Goal: Task Accomplishment & Management: Use online tool/utility

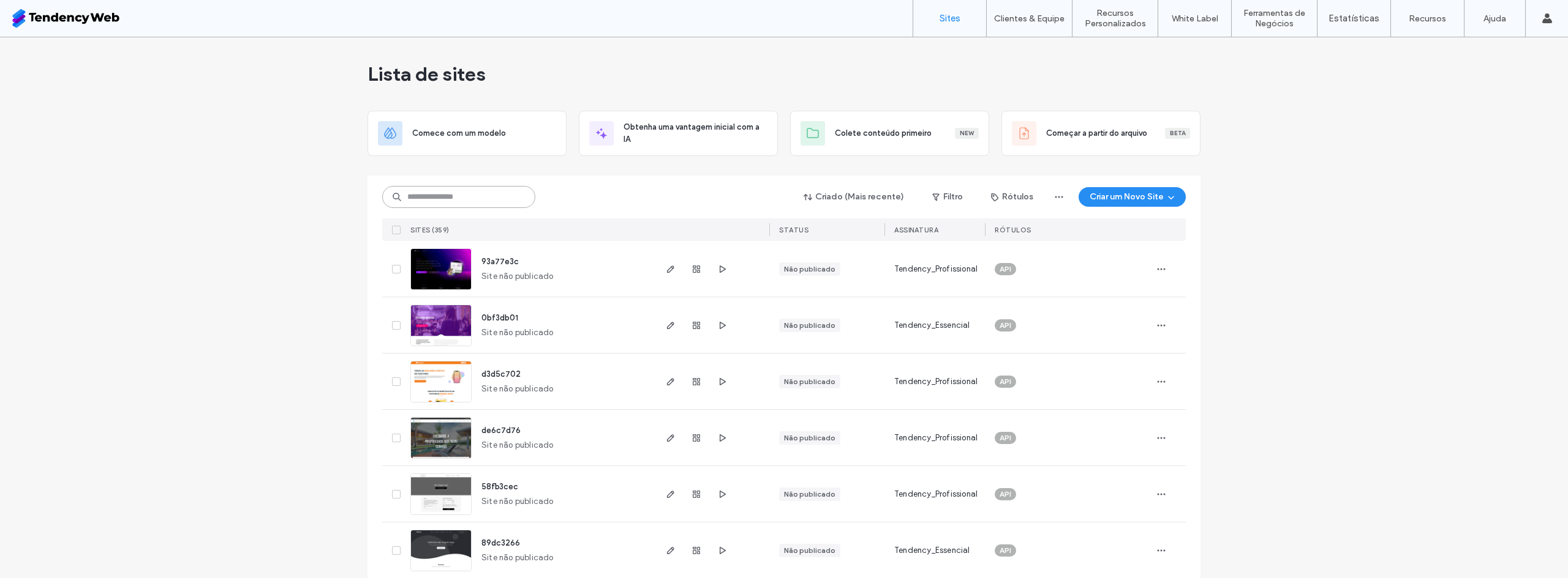
click at [452, 206] on input at bounding box center [458, 196] width 153 height 22
type input "*****"
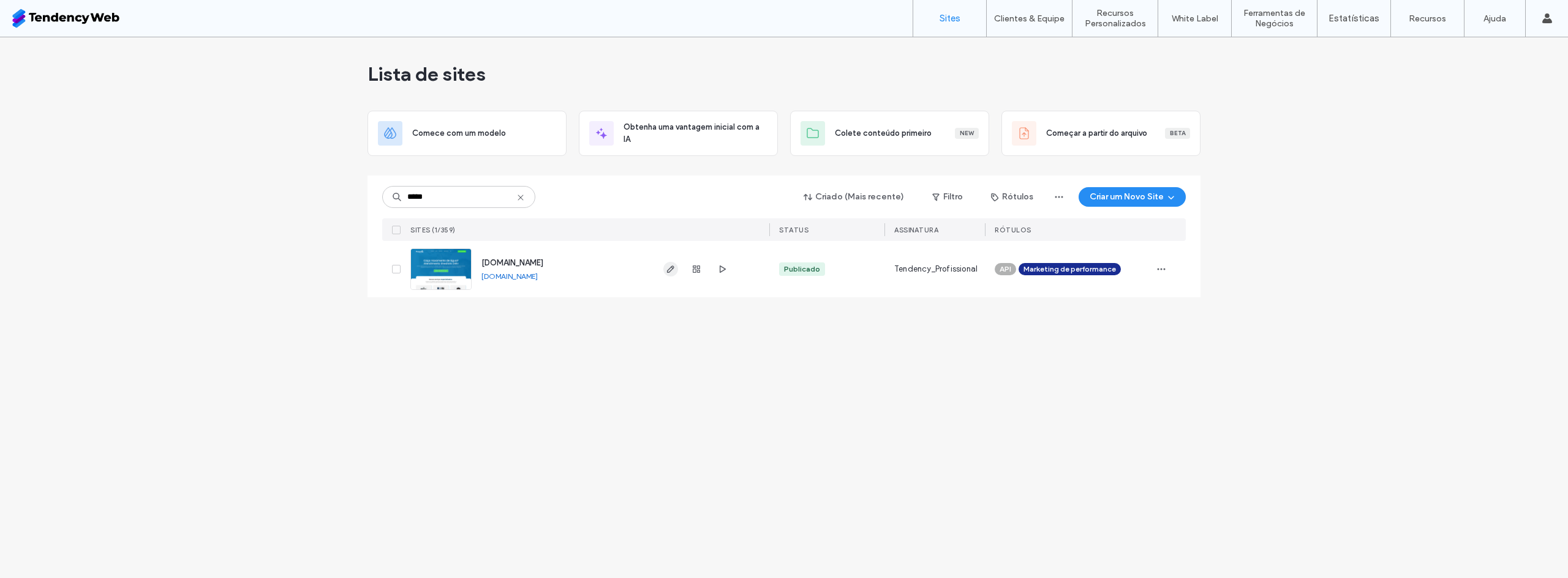
click at [672, 264] on icon "button" at bounding box center [671, 269] width 10 height 10
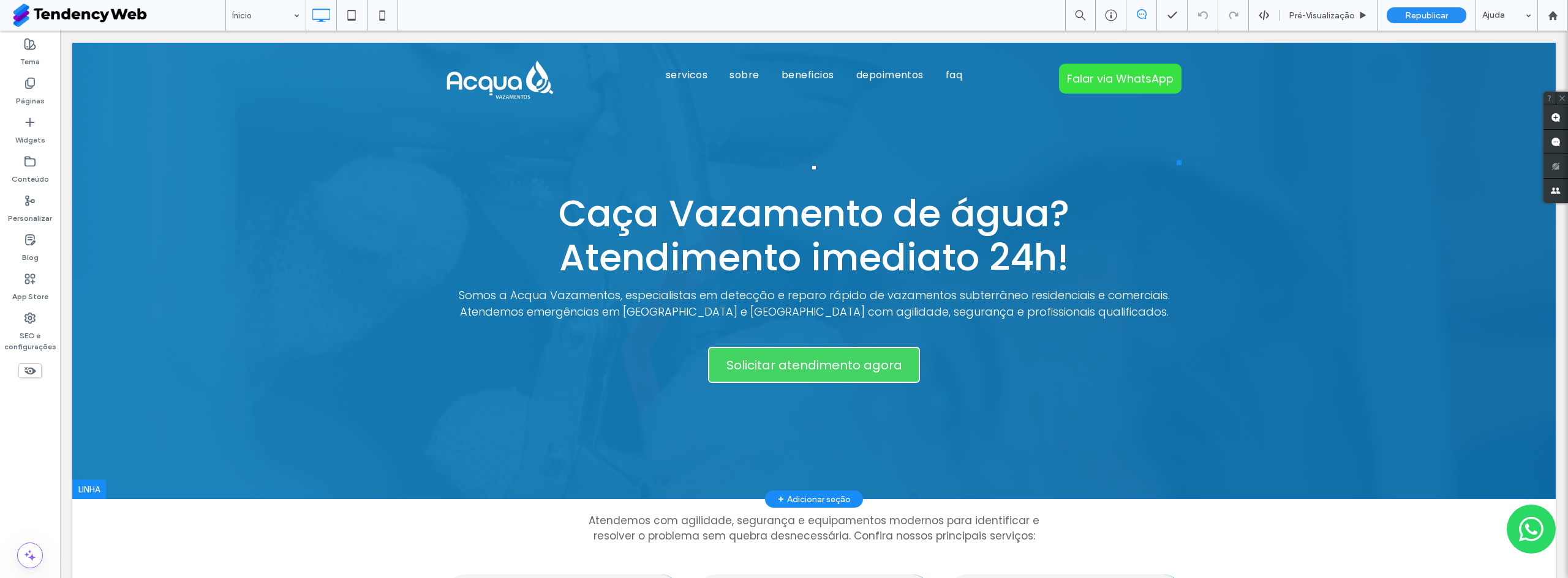
click at [1529, 541] on icon "Fale conosco pelo whatsapp" at bounding box center [1531, 529] width 24 height 24
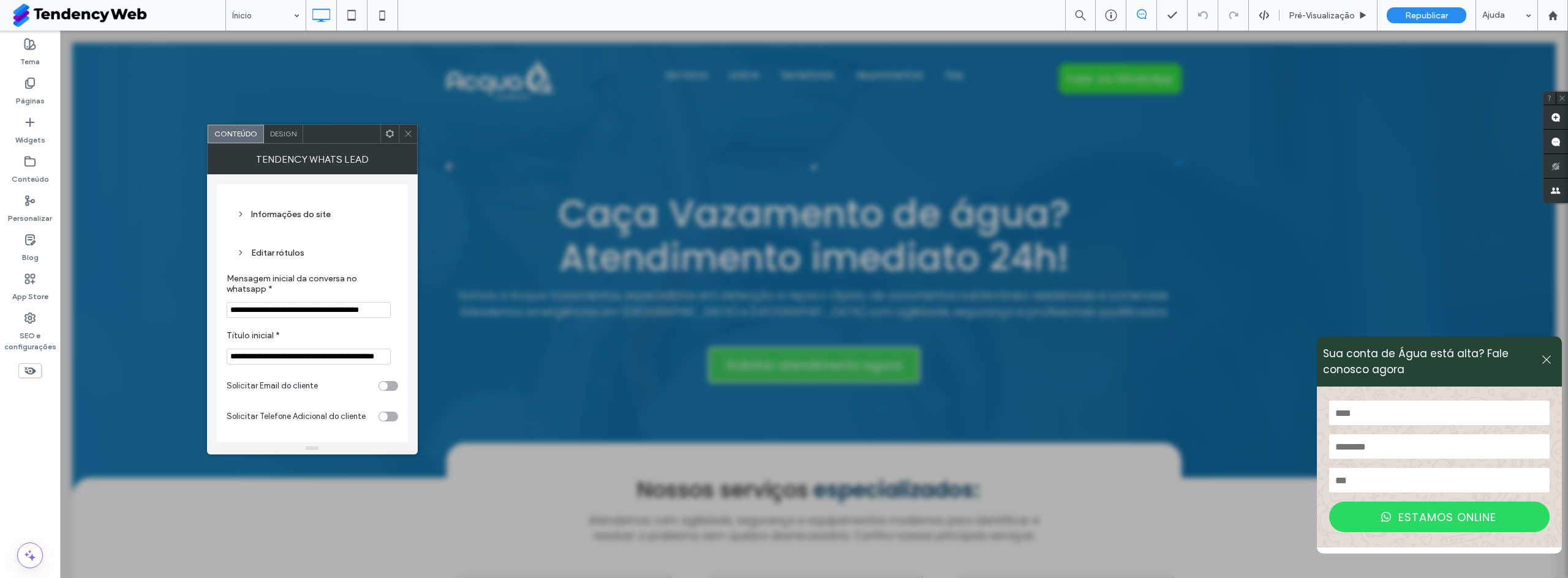
scroll to position [224, 0]
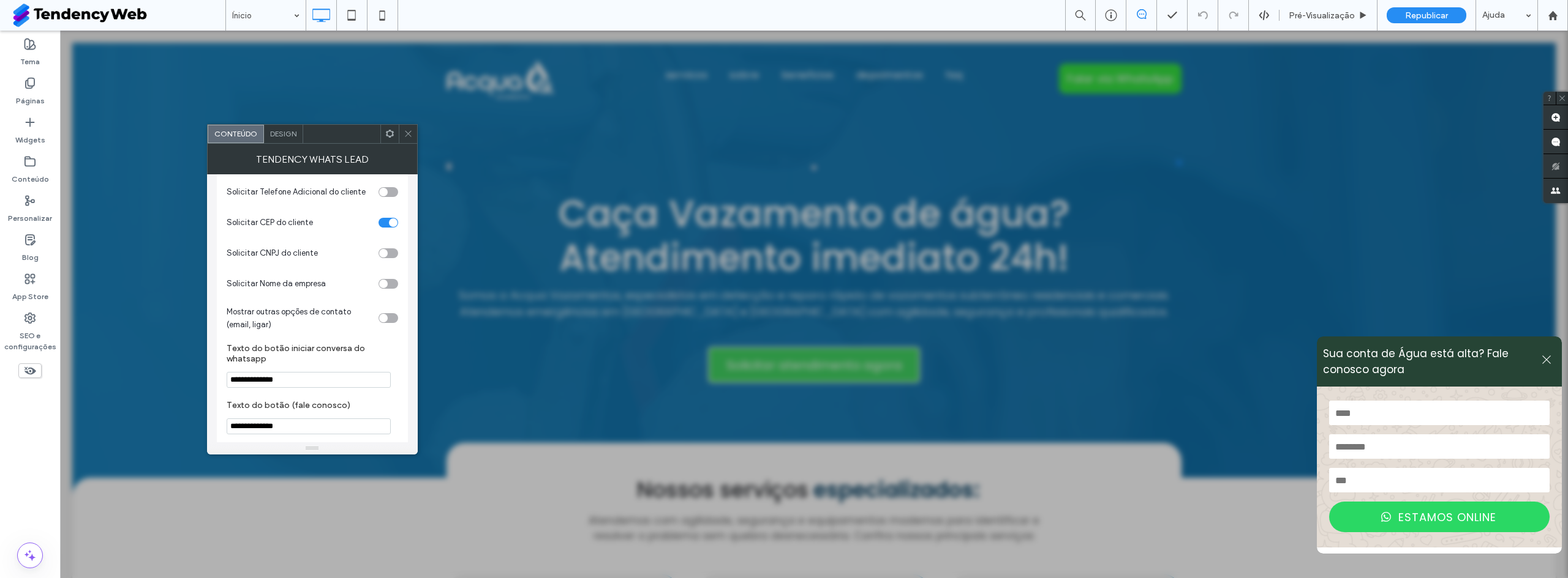
click at [382, 228] on div "toggle" at bounding box center [388, 223] width 19 height 10
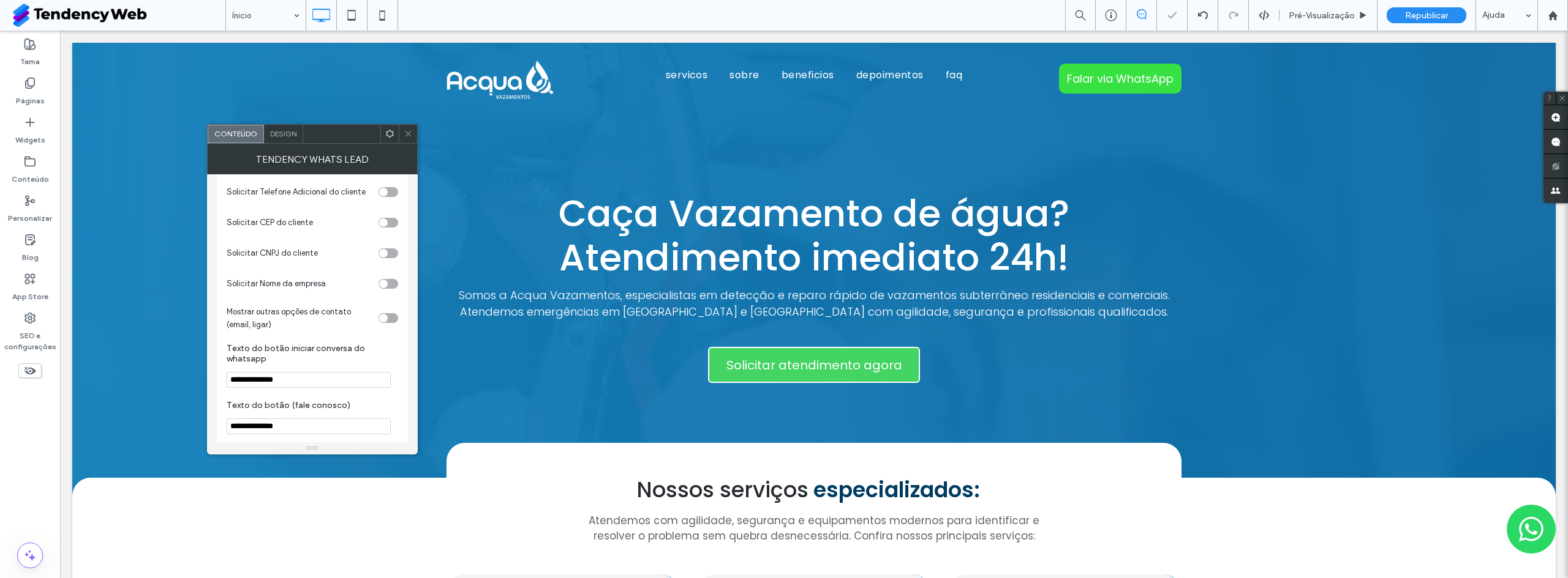
click at [410, 136] on icon at bounding box center [408, 134] width 9 height 9
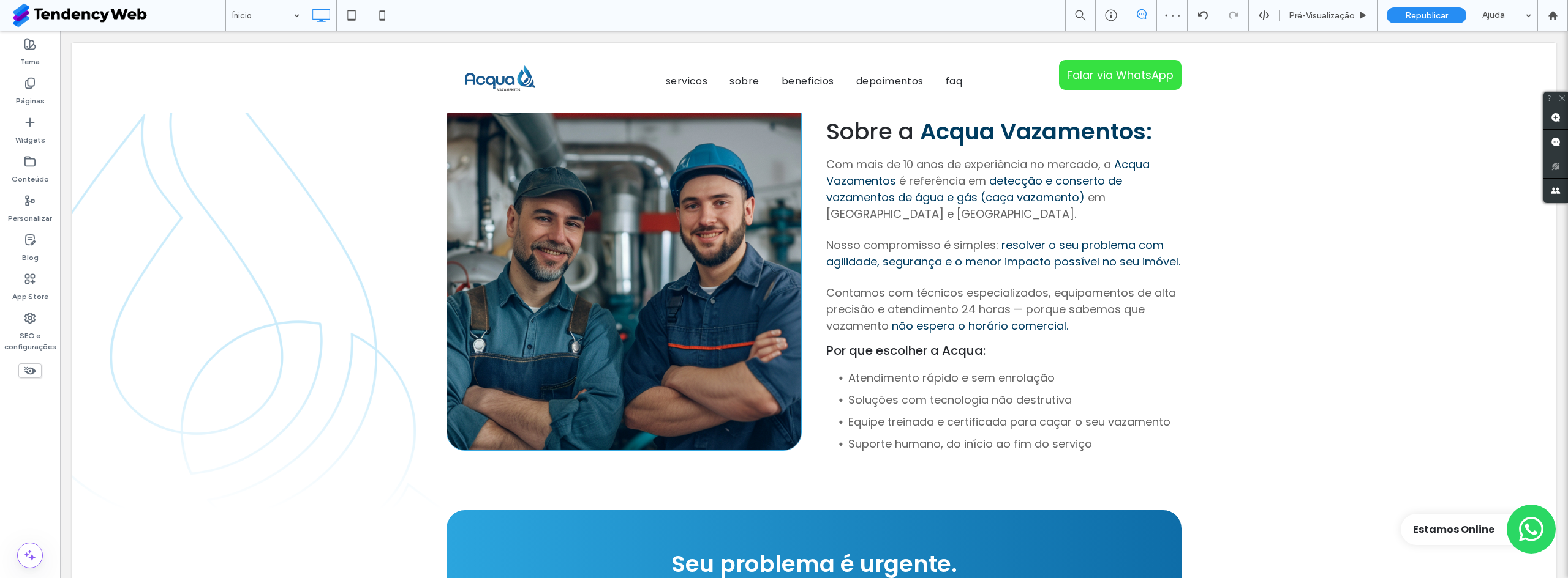
scroll to position [1346, 0]
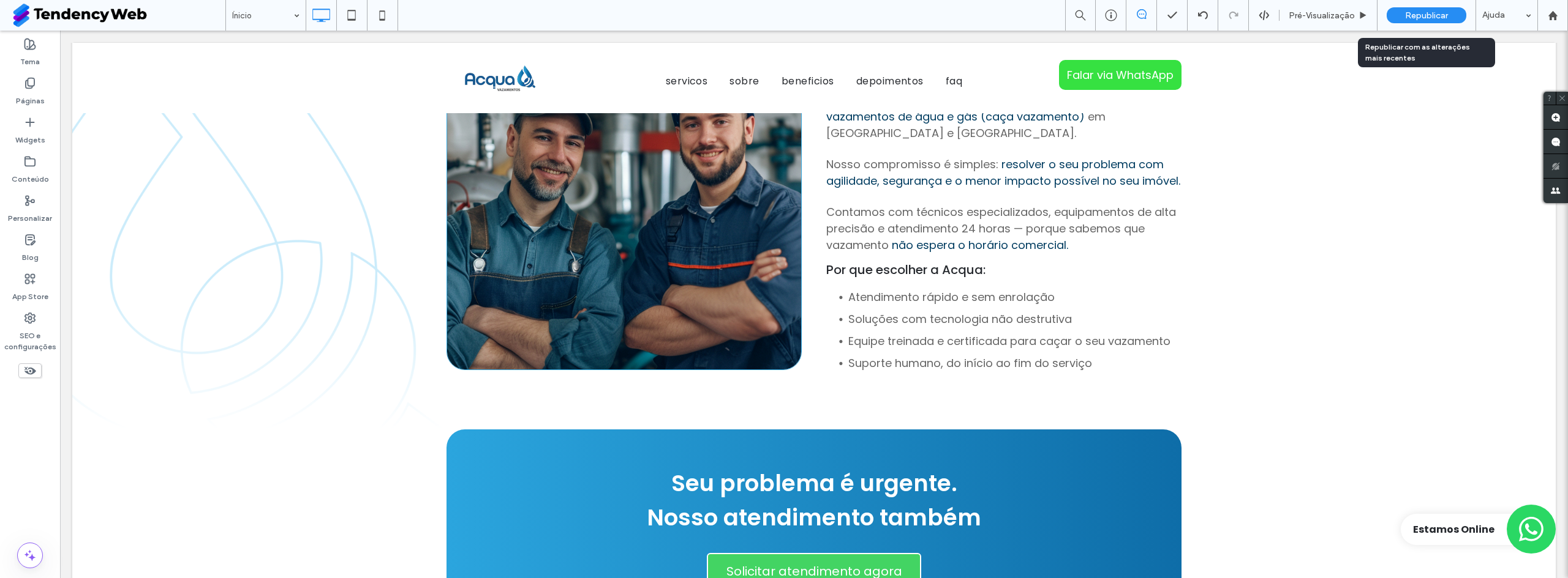
click at [1436, 20] on span "Republicar" at bounding box center [1426, 16] width 43 height 11
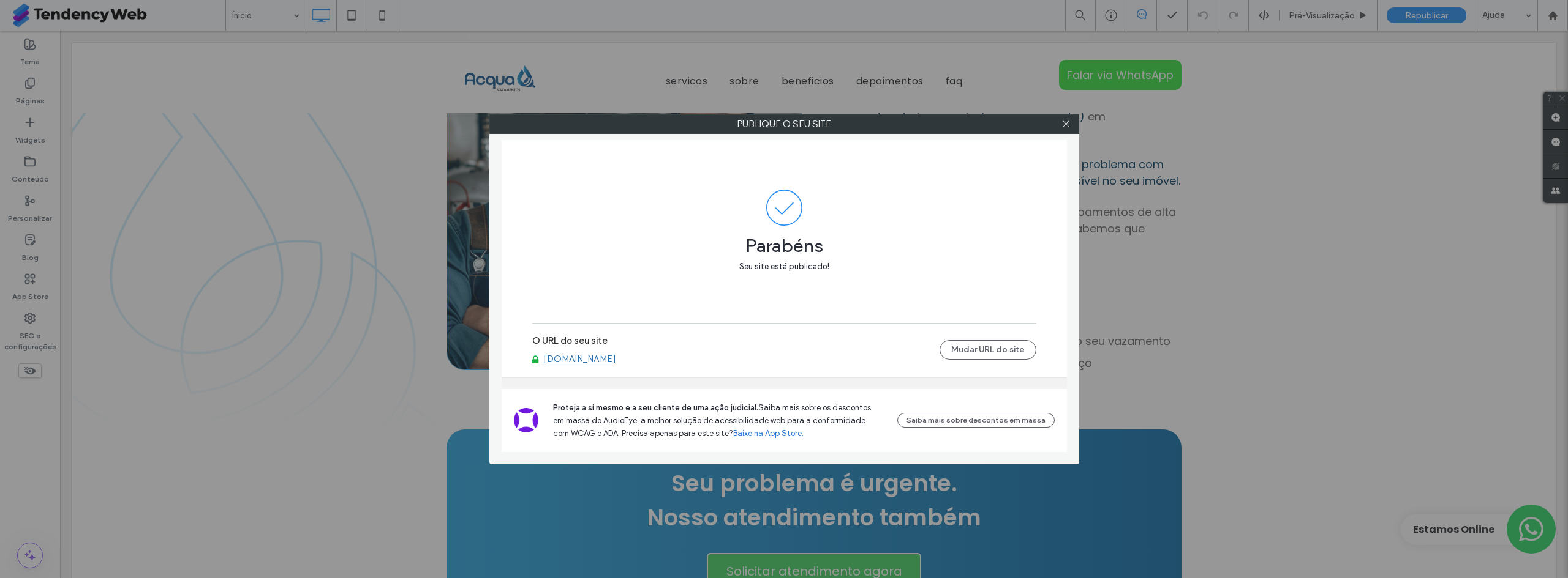
click at [608, 362] on link "[DOMAIN_NAME]" at bounding box center [580, 359] width 73 height 11
click at [1060, 126] on div at bounding box center [1066, 124] width 19 height 19
drag, startPoint x: 1065, startPoint y: 126, endPoint x: 1056, endPoint y: 126, distance: 9.0
click at [1065, 126] on icon at bounding box center [1065, 124] width 9 height 9
